Goal: Task Accomplishment & Management: Complete application form

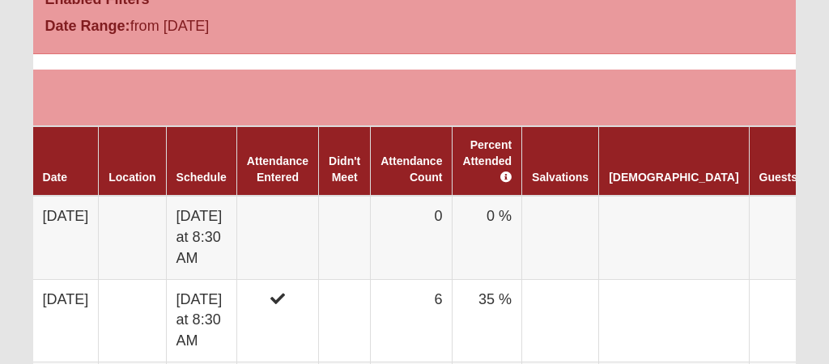
scroll to position [956, 0]
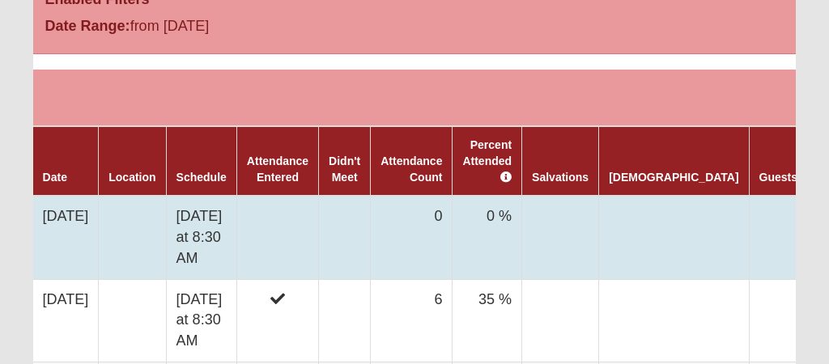
click at [309, 223] on td at bounding box center [277, 237] width 82 height 83
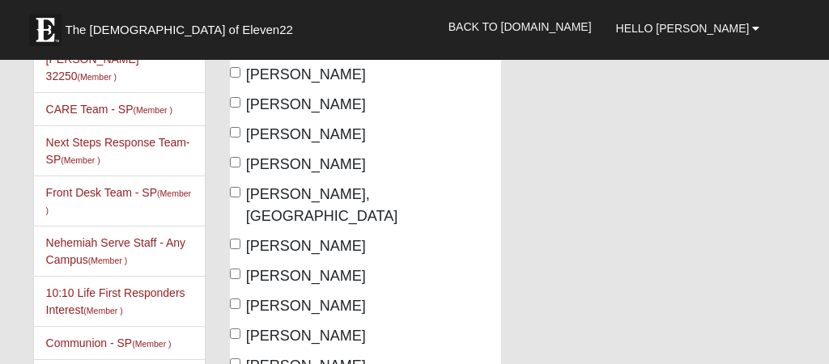
scroll to position [211, 0]
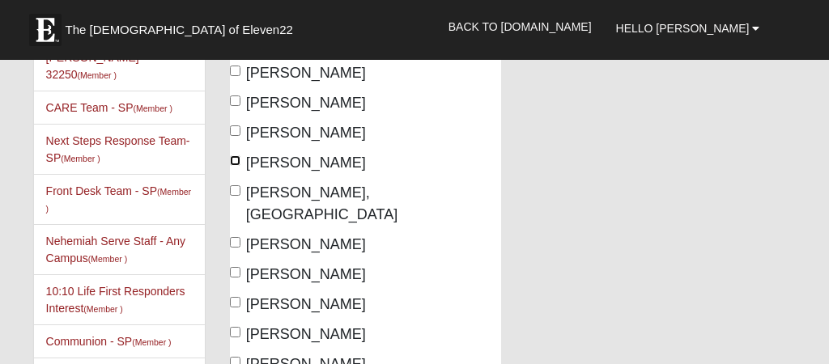
click at [233, 166] on input "Cafone, Cheryl" at bounding box center [235, 160] width 11 height 11
checkbox input "true"
click at [230, 196] on input "Czerniak, Dakota" at bounding box center [235, 190] width 11 height 11
checkbox input "true"
click at [232, 248] on input "Daugherty, Rhonda" at bounding box center [235, 242] width 11 height 11
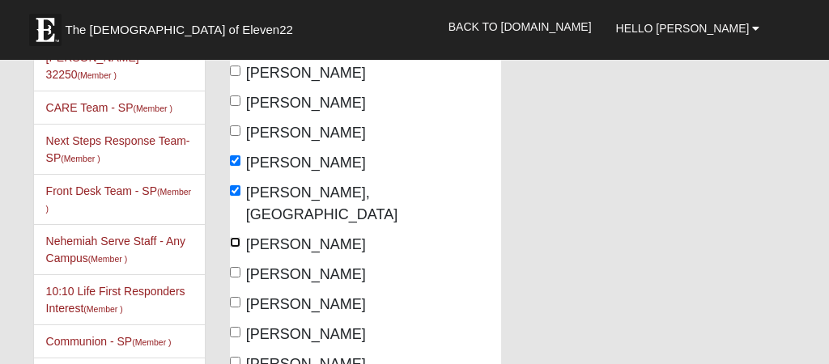
checkbox input "true"
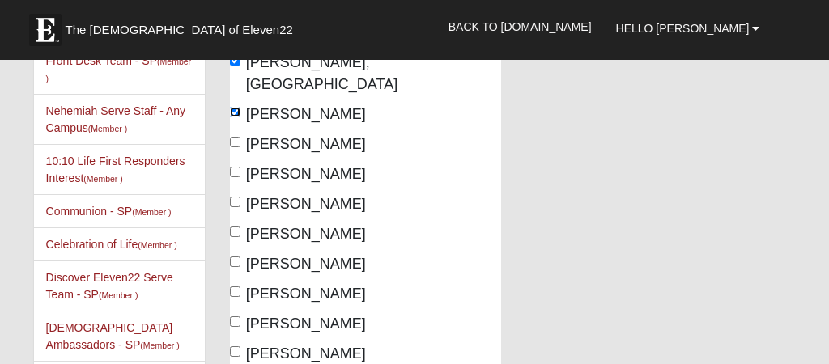
scroll to position [343, 0]
click at [234, 207] on input "Mancini, Lisa" at bounding box center [235, 201] width 11 height 11
checkbox input "true"
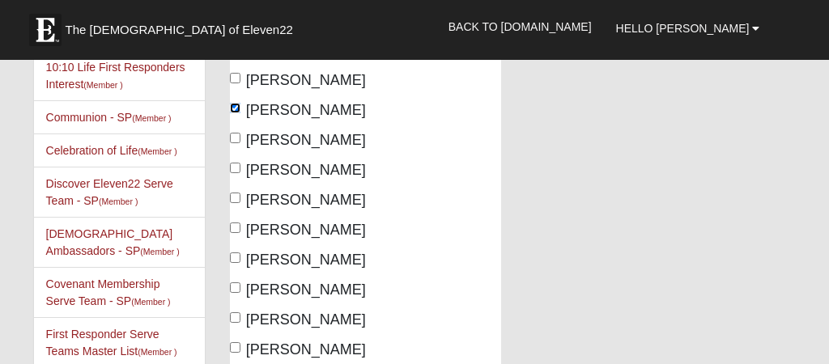
scroll to position [438, 0]
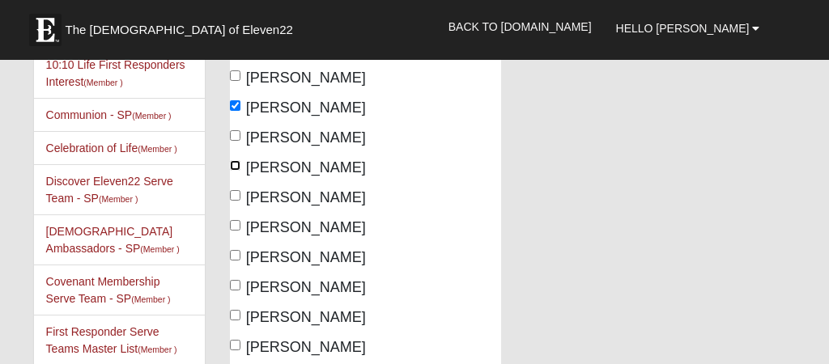
click at [237, 171] on input "Nelson, Pam" at bounding box center [235, 165] width 11 height 11
checkbox input "true"
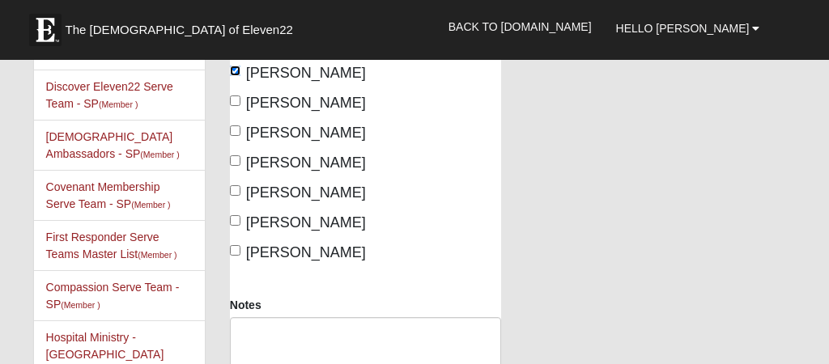
scroll to position [534, 0]
click at [234, 225] on input "Vazquez, Laura" at bounding box center [235, 220] width 11 height 11
checkbox input "true"
click at [232, 255] on input "Waugerman, Anna" at bounding box center [235, 250] width 11 height 11
checkbox input "true"
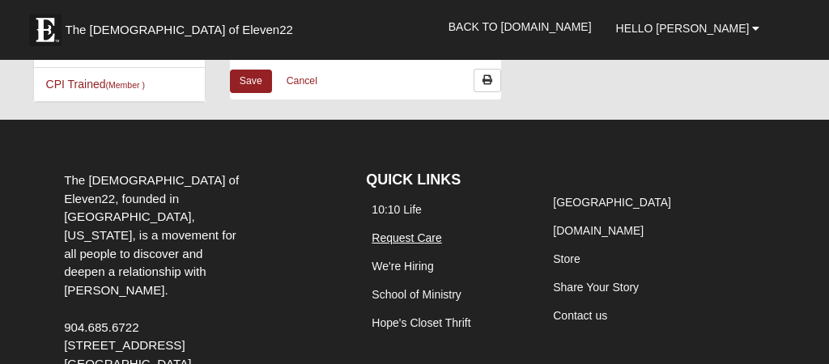
scroll to position [857, 0]
